Goal: Information Seeking & Learning: Learn about a topic

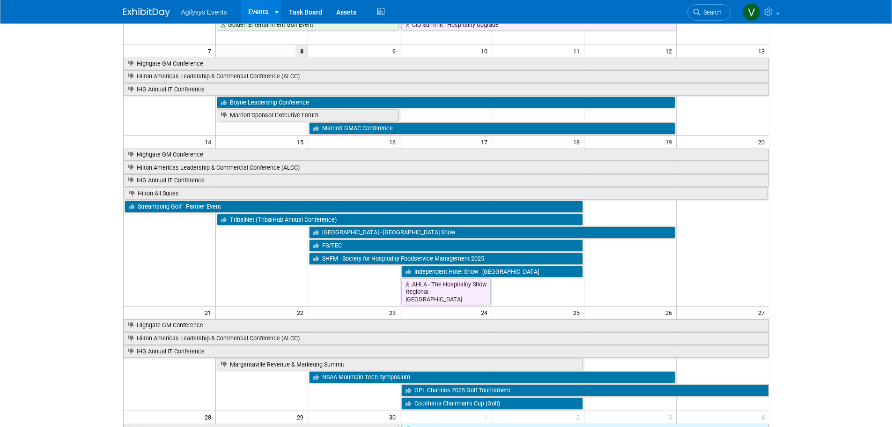
scroll to position [234, 0]
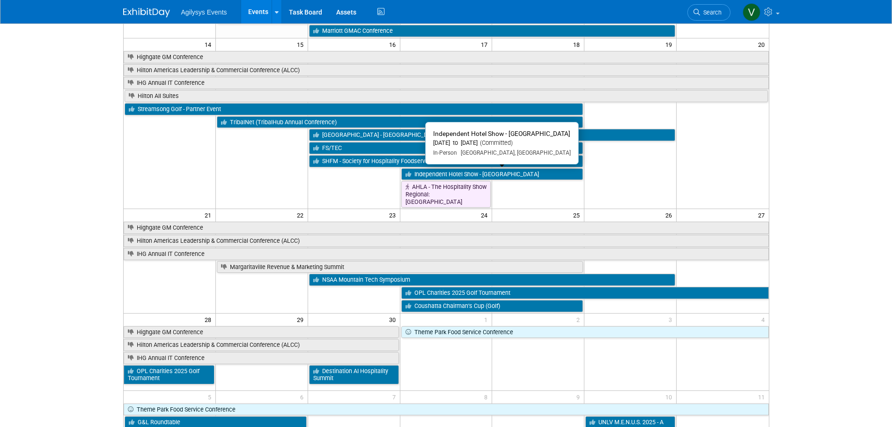
drag, startPoint x: 444, startPoint y: 176, endPoint x: 442, endPoint y: 181, distance: 5.5
click at [444, 176] on link "Independent Hotel Show - [GEOGRAPHIC_DATA]" at bounding box center [492, 174] width 182 height 12
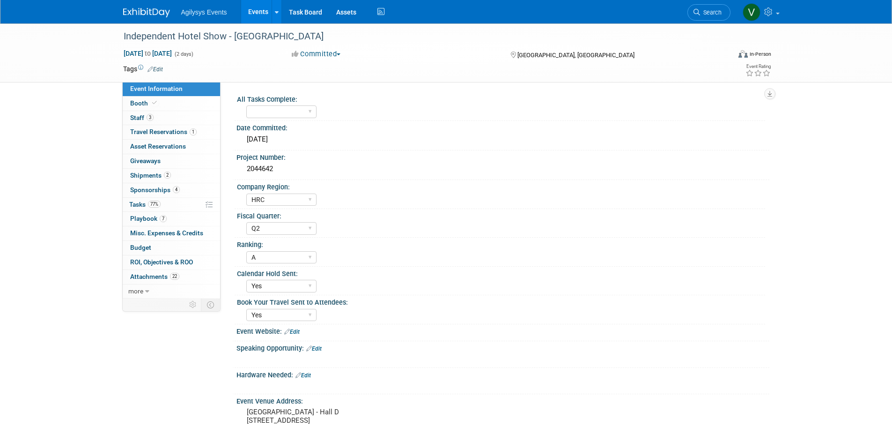
select select "HRC"
select select "Q2"
select select "A"
select select "Yes"
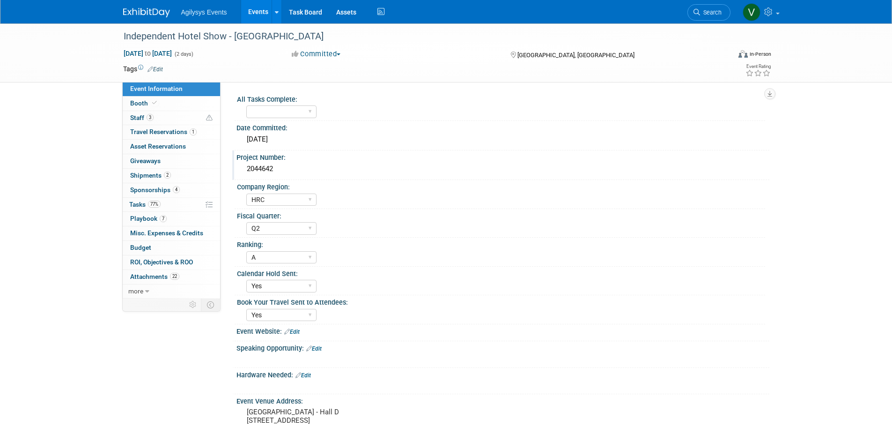
drag, startPoint x: 279, startPoint y: 167, endPoint x: 243, endPoint y: 165, distance: 35.6
click at [243, 165] on div "2044642" at bounding box center [502, 169] width 519 height 15
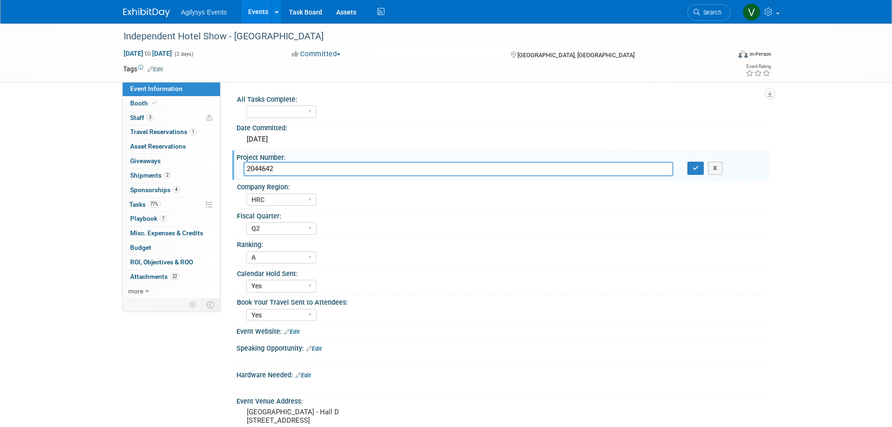
drag, startPoint x: 261, startPoint y: 168, endPoint x: 285, endPoint y: 162, distance: 24.0
click at [285, 162] on input "2044642" at bounding box center [458, 169] width 430 height 15
drag, startPoint x: 291, startPoint y: 170, endPoint x: 245, endPoint y: 170, distance: 45.9
click at [245, 170] on input "2044642" at bounding box center [458, 169] width 430 height 15
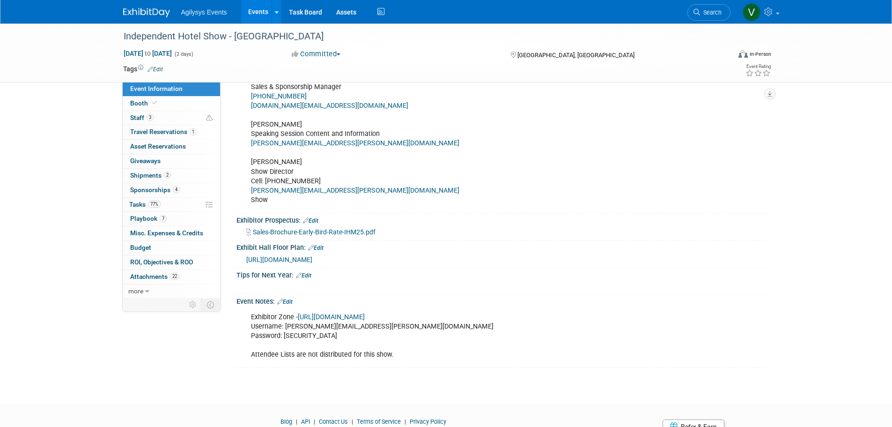
scroll to position [468, 0]
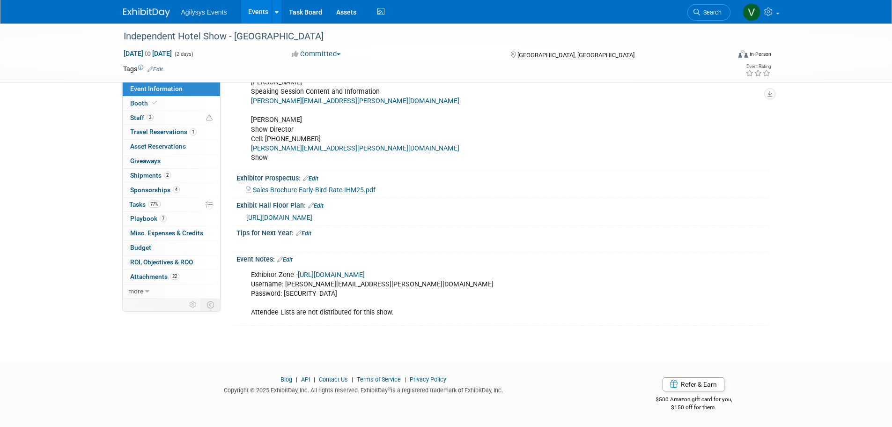
click at [331, 217] on div "https://www.expocad.com/host/fx/expodevco/25ihm/exfx.html#floorplan" at bounding box center [504, 217] width 516 height 10
click at [312, 221] on span "https://www.expocad.com/host/fx/expodevco/25ihm/exfx.html#floorplan" at bounding box center [279, 216] width 66 height 7
drag, startPoint x: 457, startPoint y: 222, endPoint x: 244, endPoint y: 222, distance: 213.0
click at [244, 222] on div "https://www.expocad.com/host/fx/expodevco/25ihm/exfx.html#floorplan" at bounding box center [502, 217] width 519 height 10
copy span "https://www.expocad.com/host/fx/expodevco/25ihm/exfx.html#floorplan"
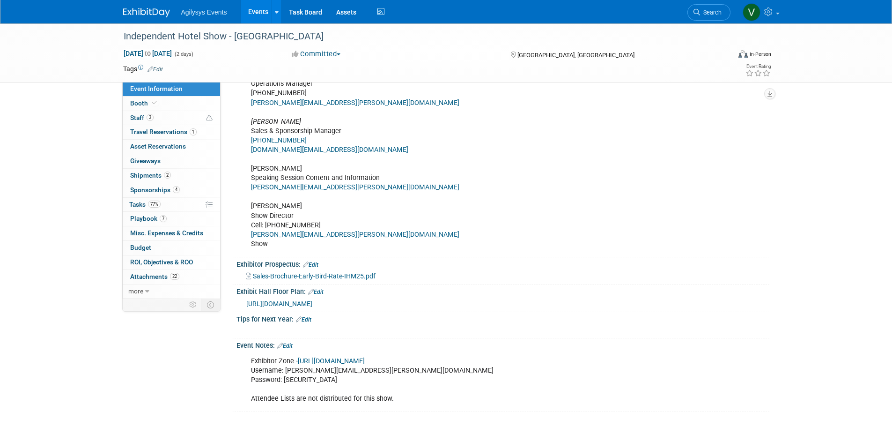
scroll to position [328, 0]
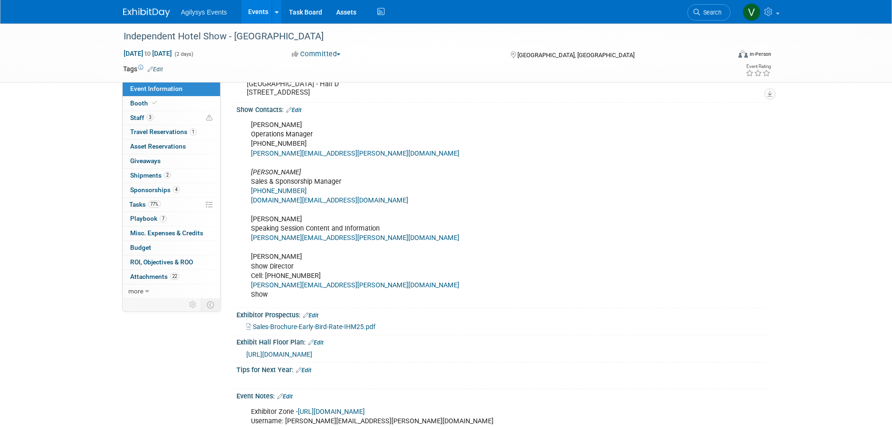
click at [156, 21] on div "Agilysys Events Events Add Event Bulk Upload Events Shareable Event Boards Rece…" at bounding box center [446, 11] width 646 height 23
click at [162, 15] on img at bounding box center [146, 12] width 47 height 9
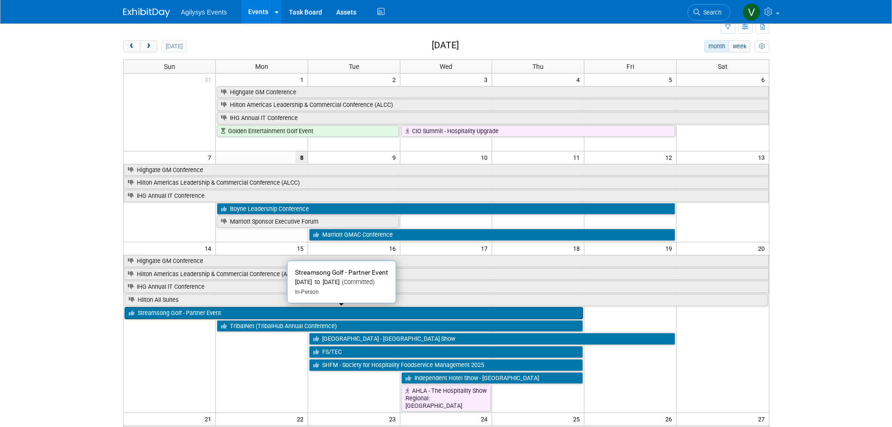
scroll to position [47, 0]
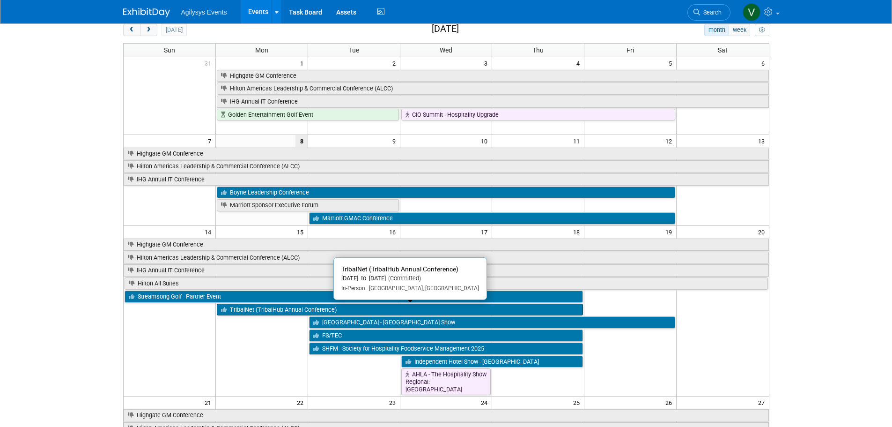
click at [264, 306] on link "TribalNet (TribalHub Annual Conference)" at bounding box center [400, 309] width 366 height 12
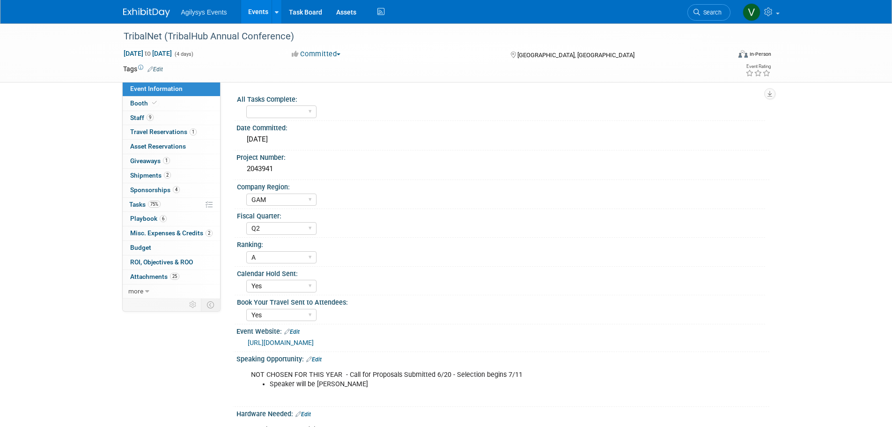
select select "GAM"
select select "Q2"
select select "A"
select select "Yes"
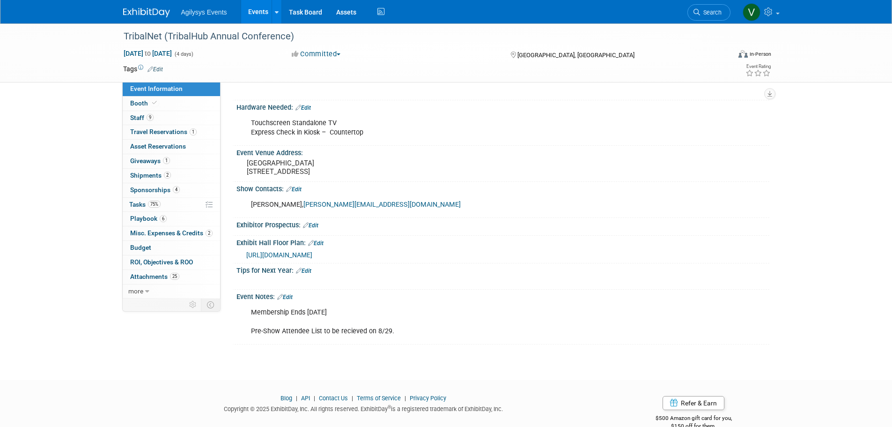
scroll to position [328, 0]
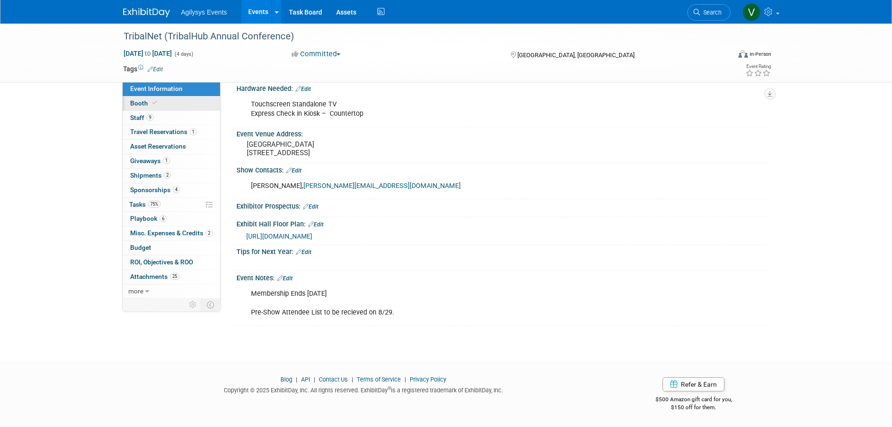
click at [147, 103] on span "Booth" at bounding box center [144, 102] width 29 height 7
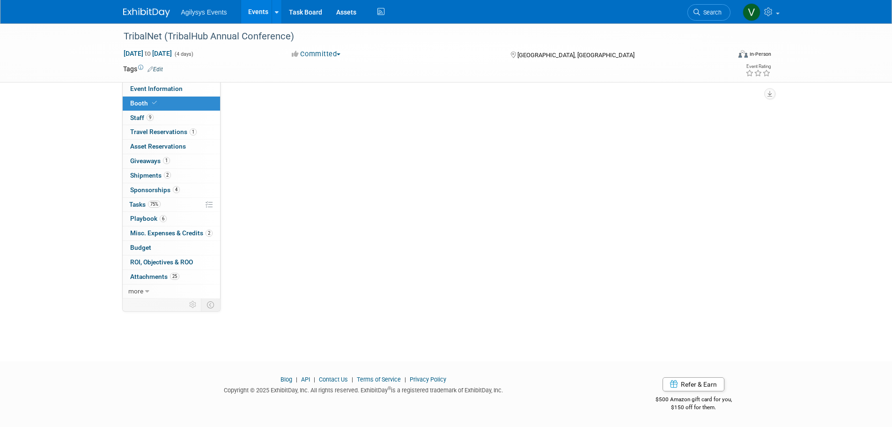
scroll to position [0, 0]
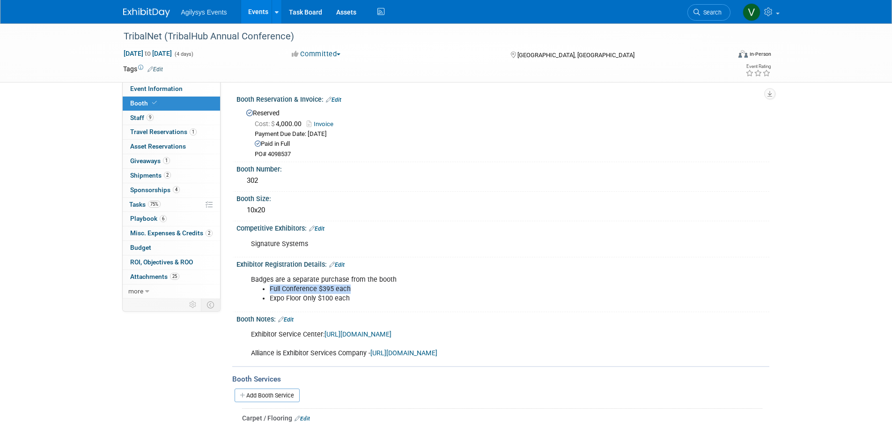
drag, startPoint x: 268, startPoint y: 288, endPoint x: 366, endPoint y: 293, distance: 98.0
click at [366, 293] on ul "Full Conference $395 each Expo Floor Only $100 each" at bounding box center [456, 293] width 410 height 19
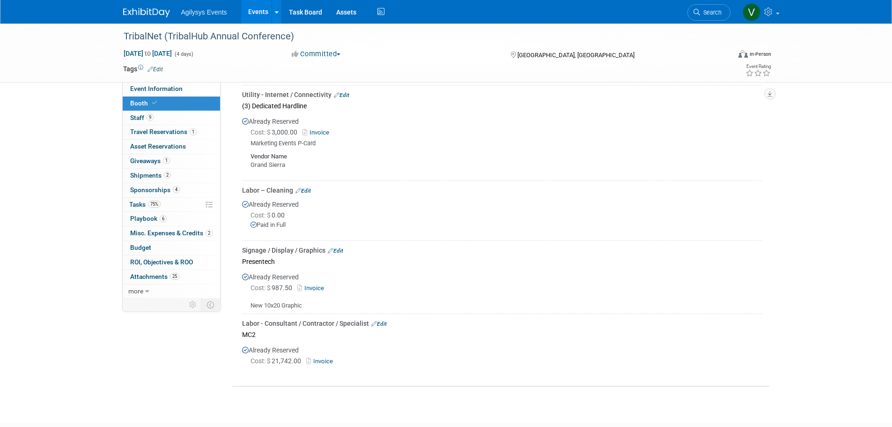
scroll to position [760, 0]
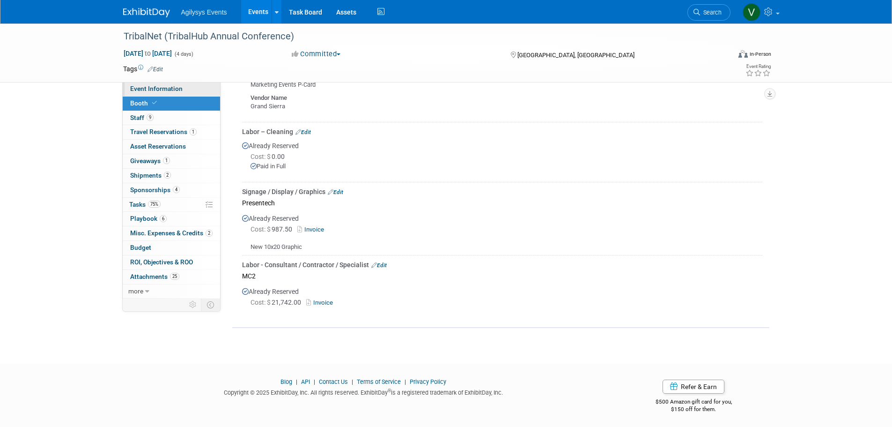
click at [159, 89] on span "Event Information" at bounding box center [156, 88] width 52 height 7
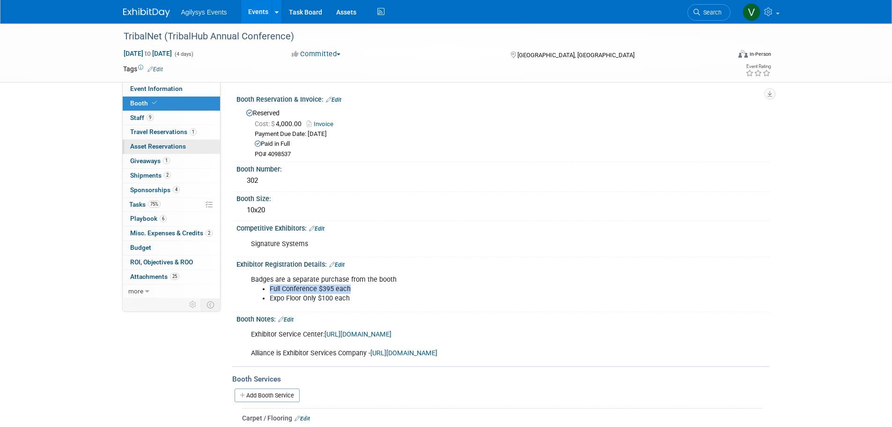
select select "GAM"
select select "Q2"
select select "A"
select select "Yes"
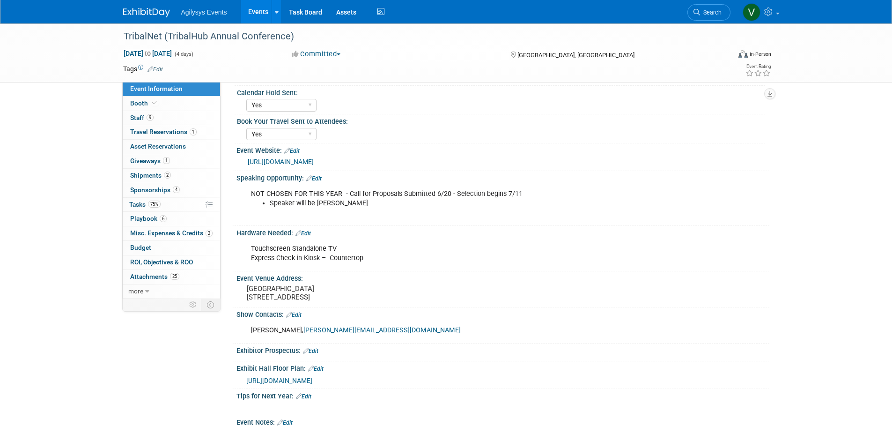
scroll to position [281, 0]
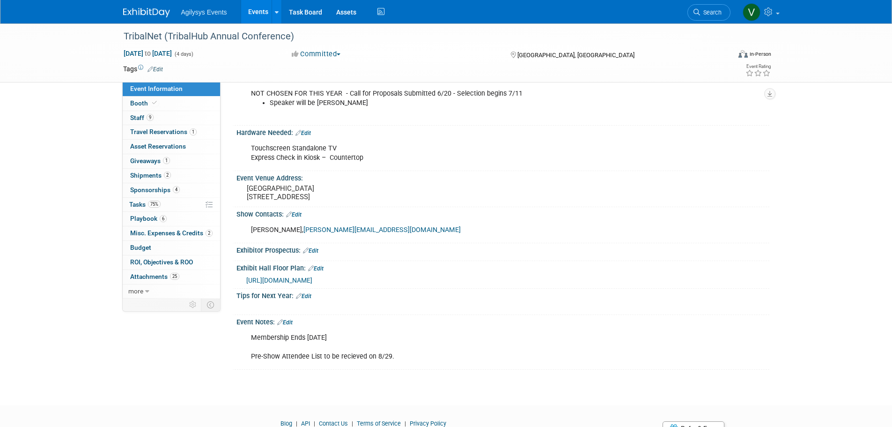
click at [312, 284] on span "https://s4.goeshow.com/tribalhub/tribalnet/2025/exh_map.cfm" at bounding box center [279, 279] width 66 height 7
